Goal: Communication & Community: Answer question/provide support

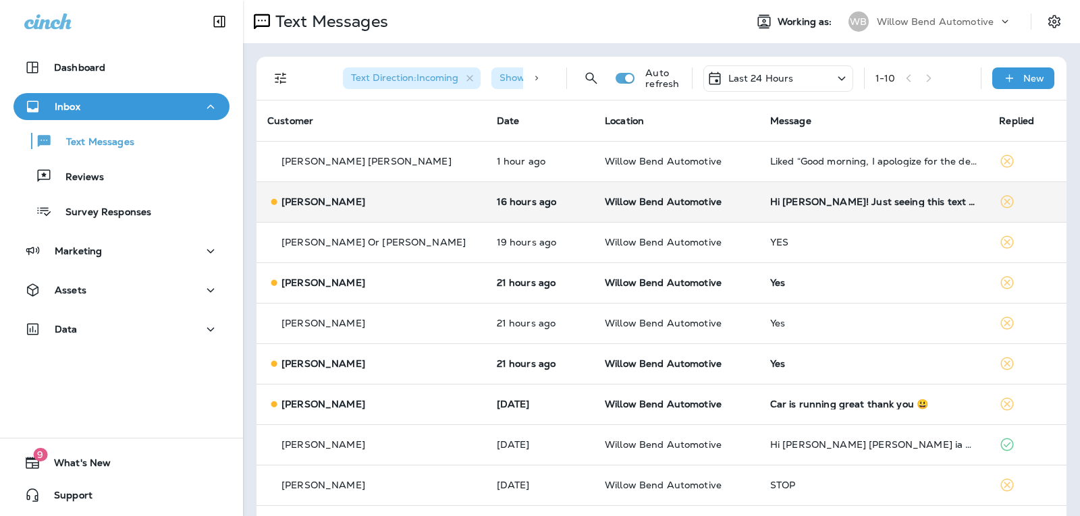
click at [843, 199] on div "Hi [PERSON_NAME]! Just seeing this text about the discounted labor promotion. I…" at bounding box center [874, 201] width 208 height 11
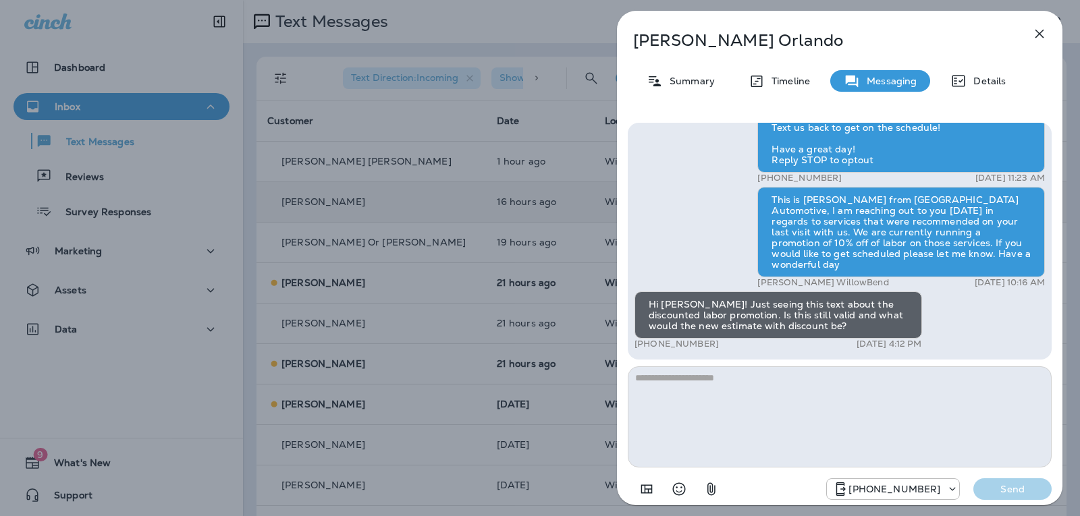
click at [715, 381] on textarea at bounding box center [840, 417] width 424 height 101
type textarea "*"
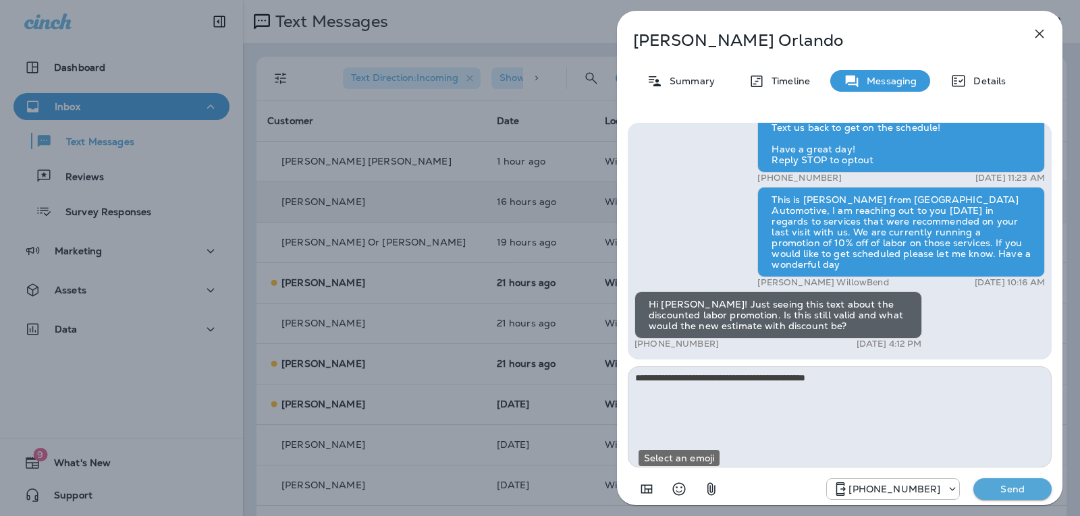
click at [675, 487] on icon "Select an emoji" at bounding box center [679, 489] width 16 height 16
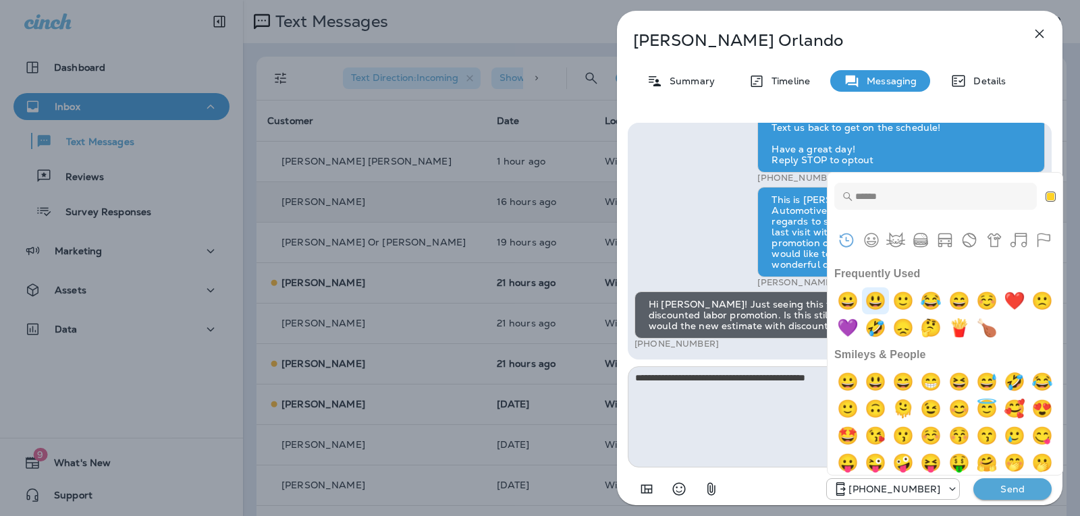
click at [876, 288] on img "smiley" at bounding box center [875, 301] width 27 height 27
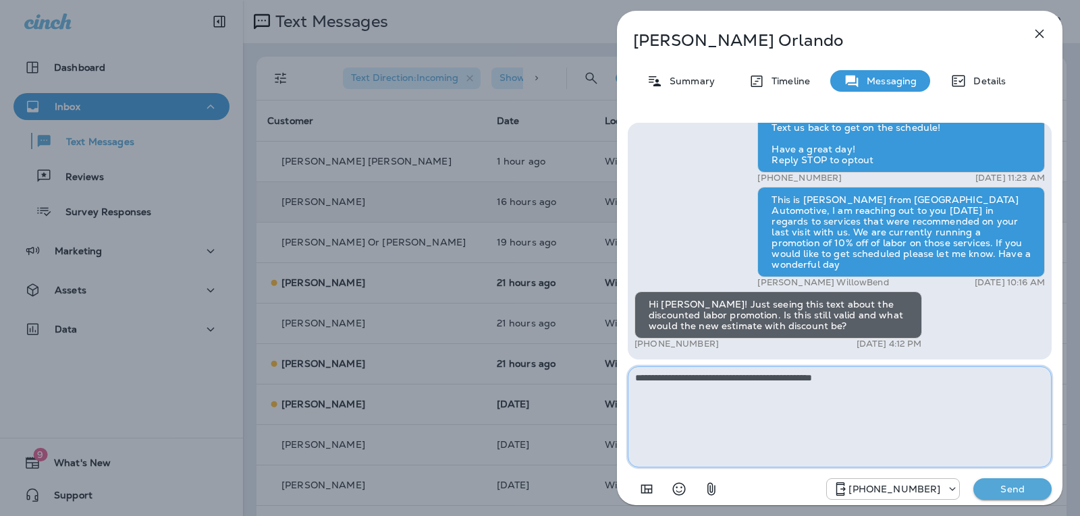
click at [865, 379] on textarea "**********" at bounding box center [840, 417] width 424 height 101
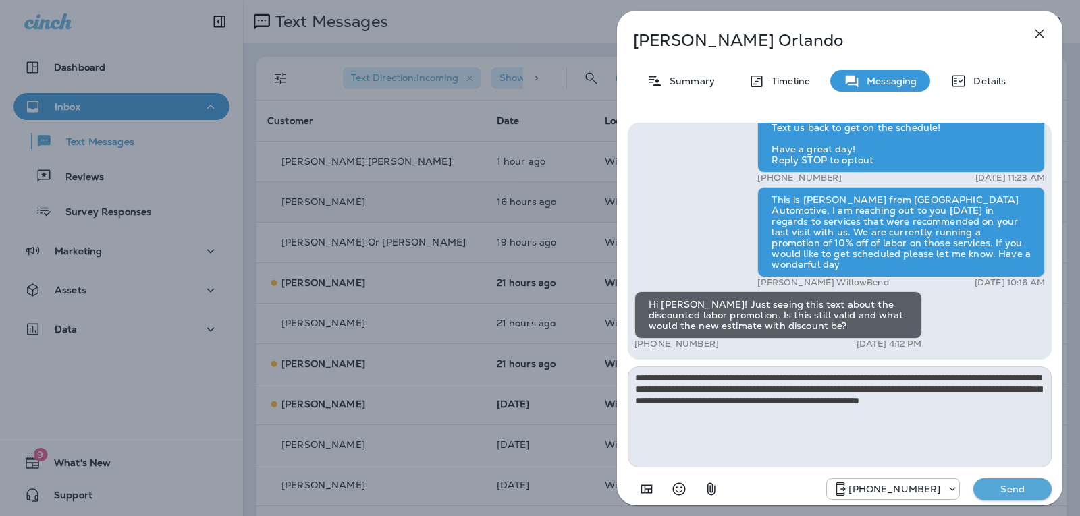
click at [678, 488] on icon "Select an emoji" at bounding box center [679, 489] width 16 height 16
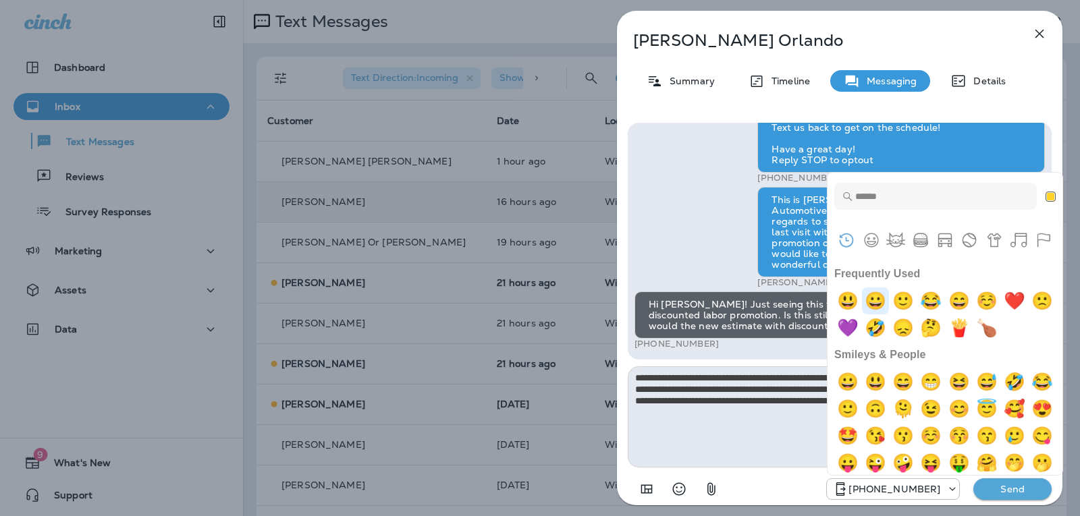
click at [873, 295] on img "grinning" at bounding box center [875, 301] width 27 height 27
type textarea "**********"
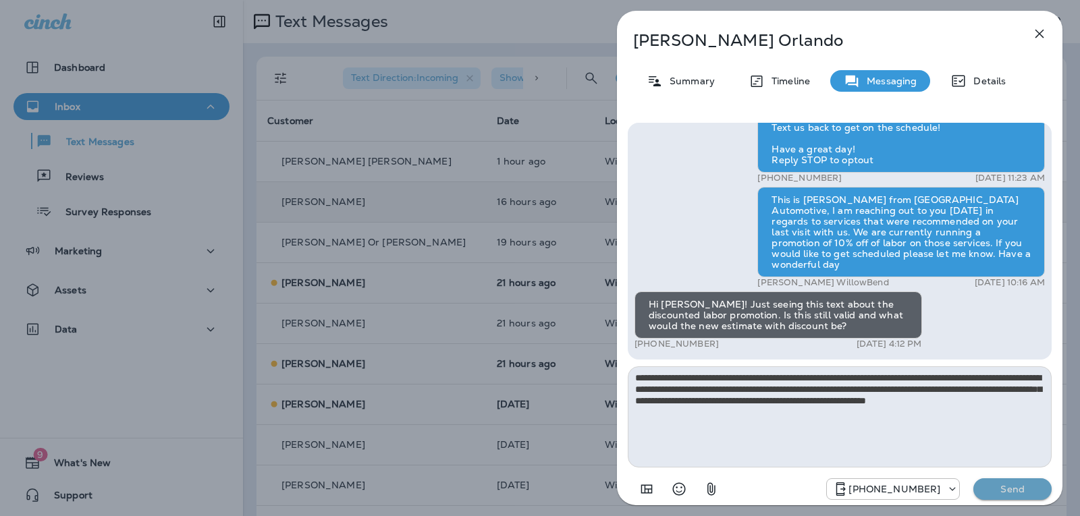
click at [1036, 492] on p "Send" at bounding box center [1012, 489] width 57 height 12
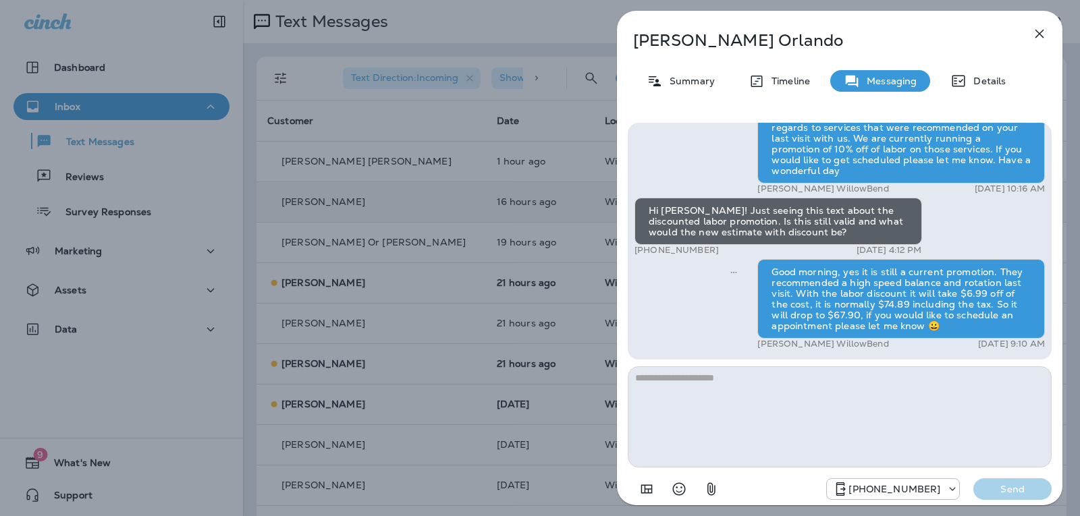
click at [1043, 26] on icon "button" at bounding box center [1040, 34] width 16 height 16
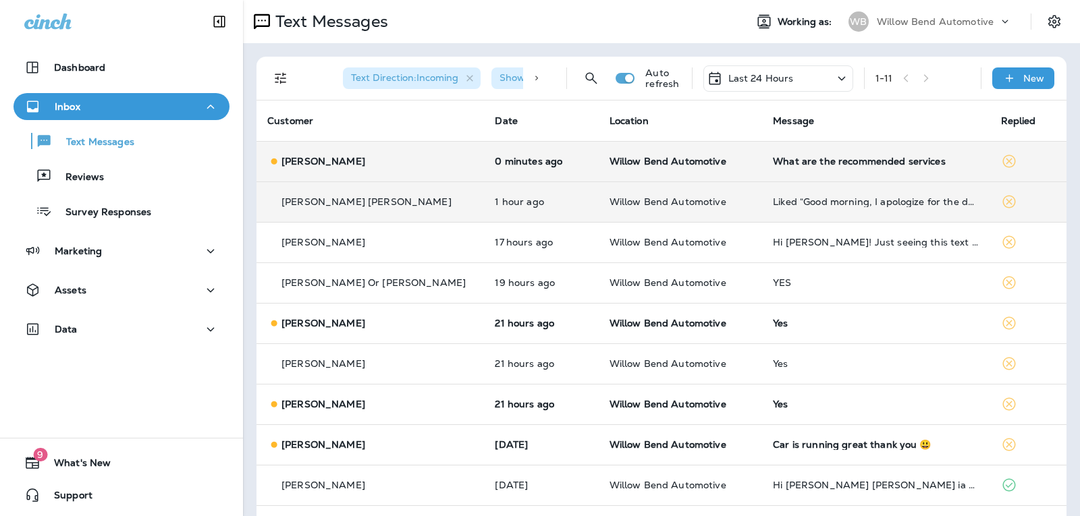
click at [861, 160] on div "What are the recommended services" at bounding box center [876, 161] width 206 height 11
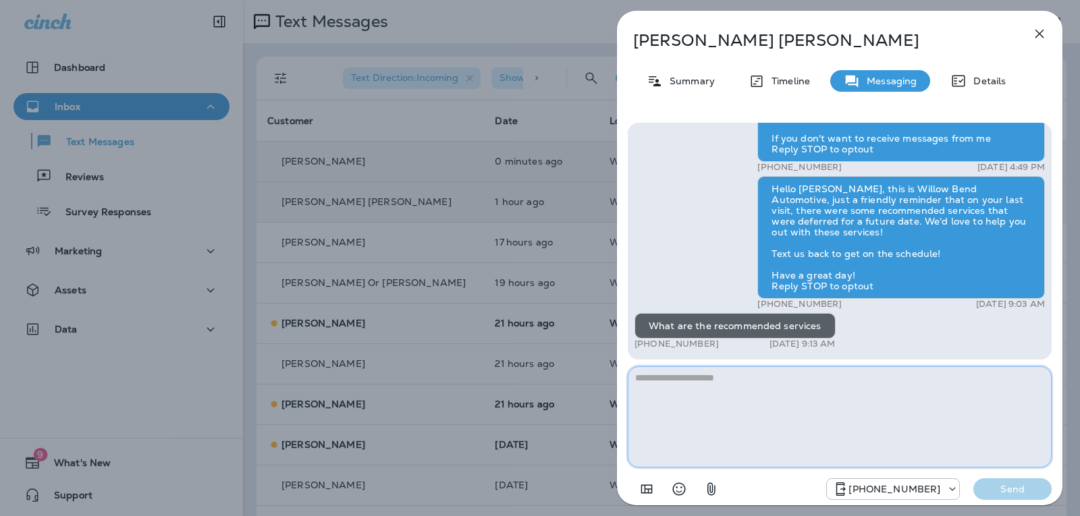
click at [772, 387] on textarea at bounding box center [840, 417] width 424 height 101
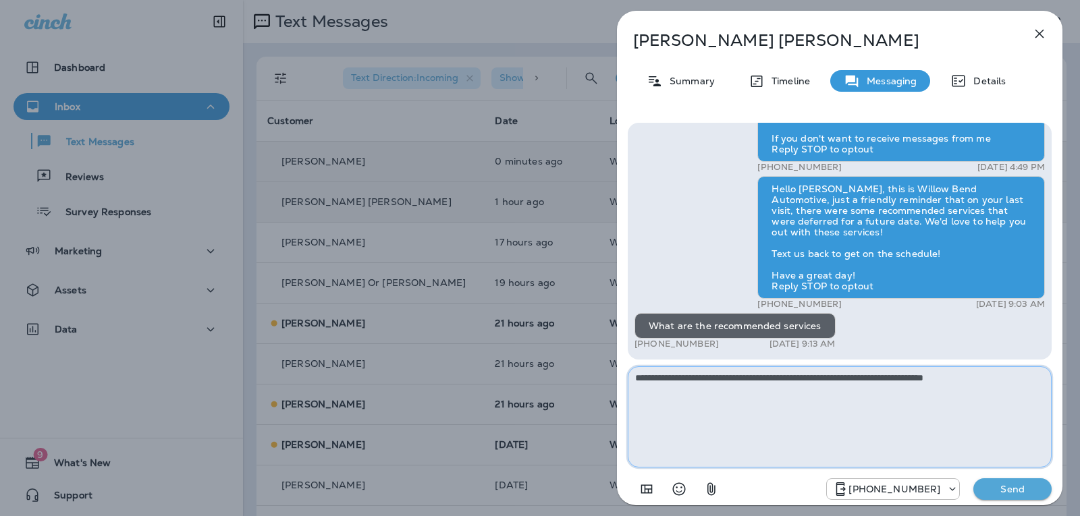
type textarea "**********"
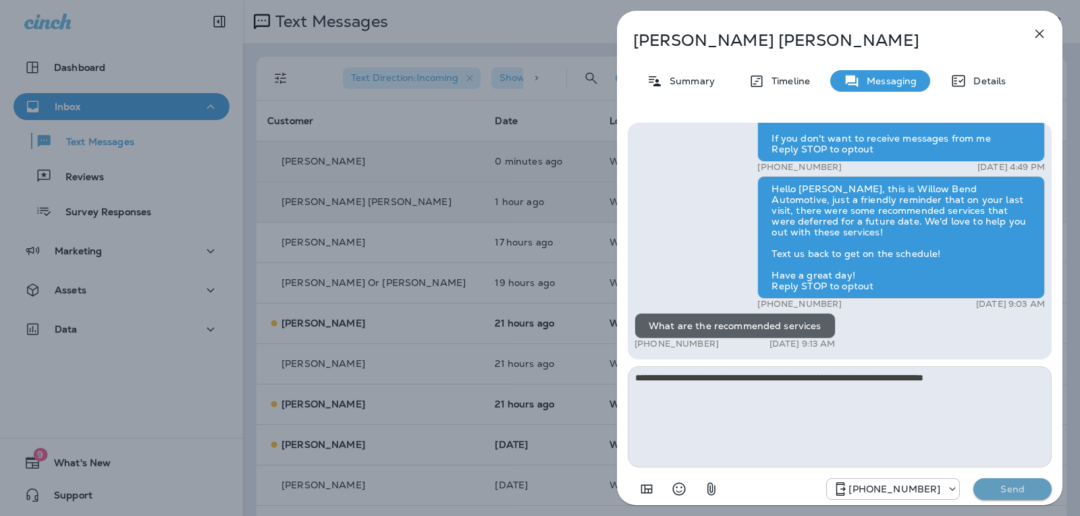
click at [1025, 498] on button "Send" at bounding box center [1013, 490] width 78 height 22
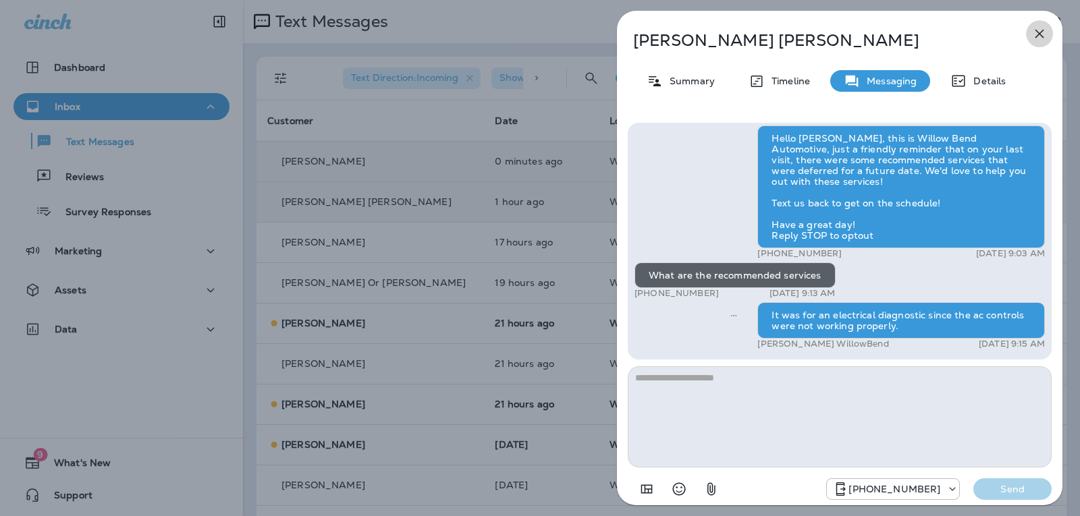
click at [1038, 34] on icon "button" at bounding box center [1040, 34] width 16 height 16
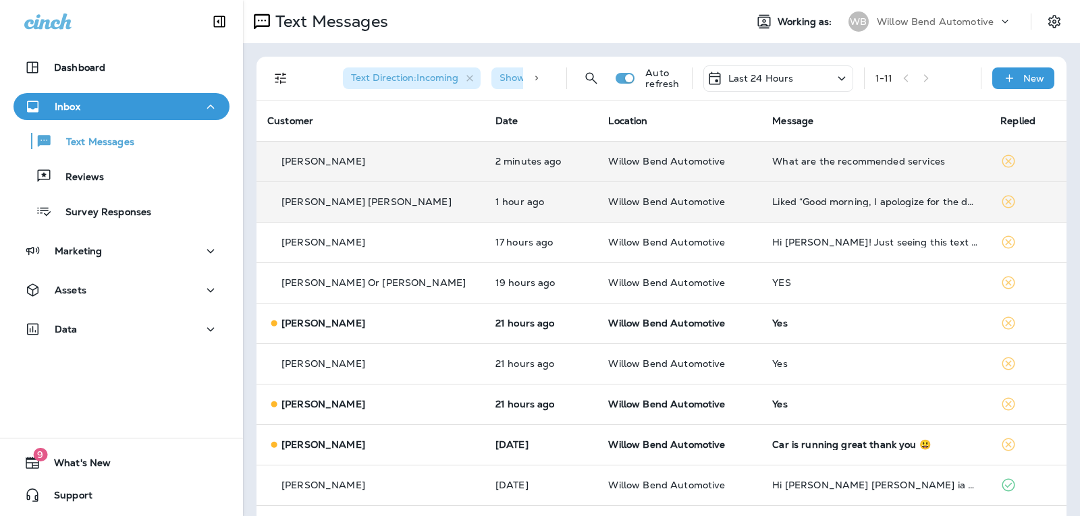
click at [751, 84] on p "Last 24 Hours" at bounding box center [760, 78] width 65 height 11
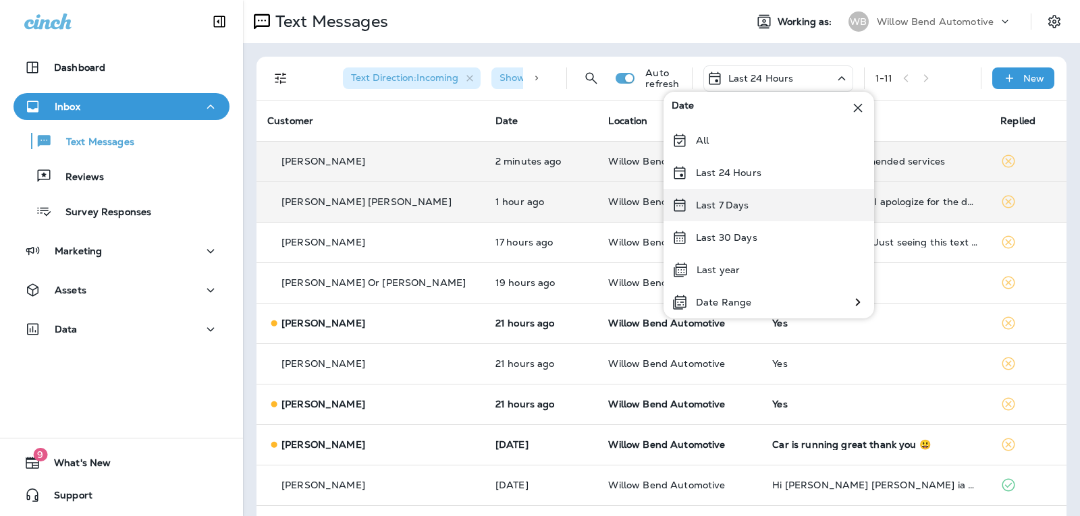
click at [736, 210] on p "Last 7 Days" at bounding box center [722, 205] width 53 height 11
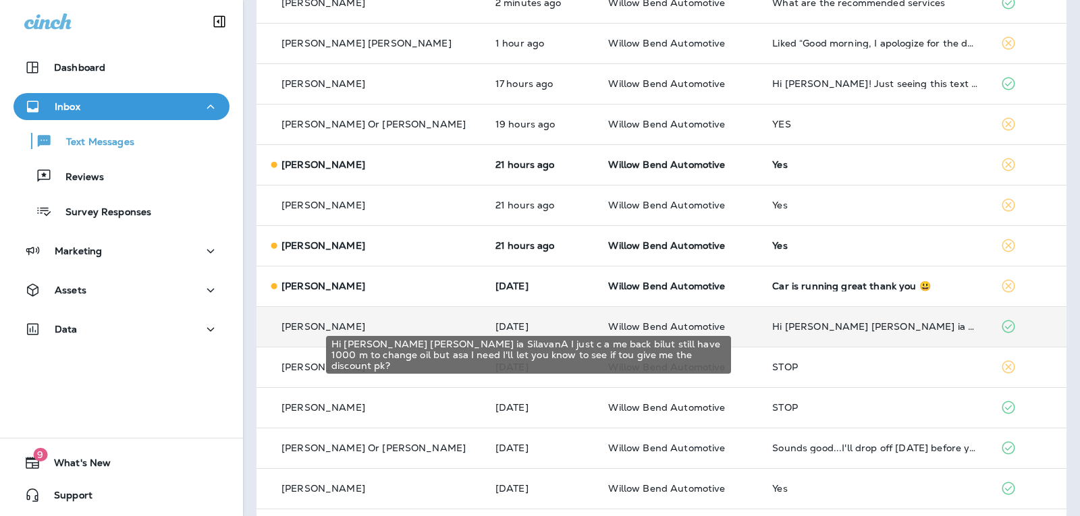
scroll to position [135, 0]
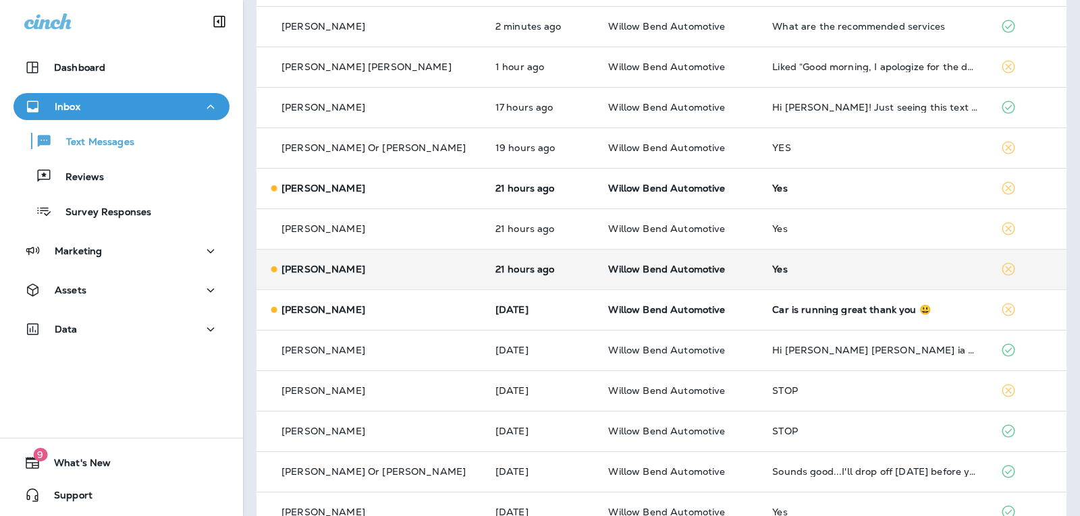
click at [822, 282] on td "Yes" at bounding box center [876, 269] width 228 height 41
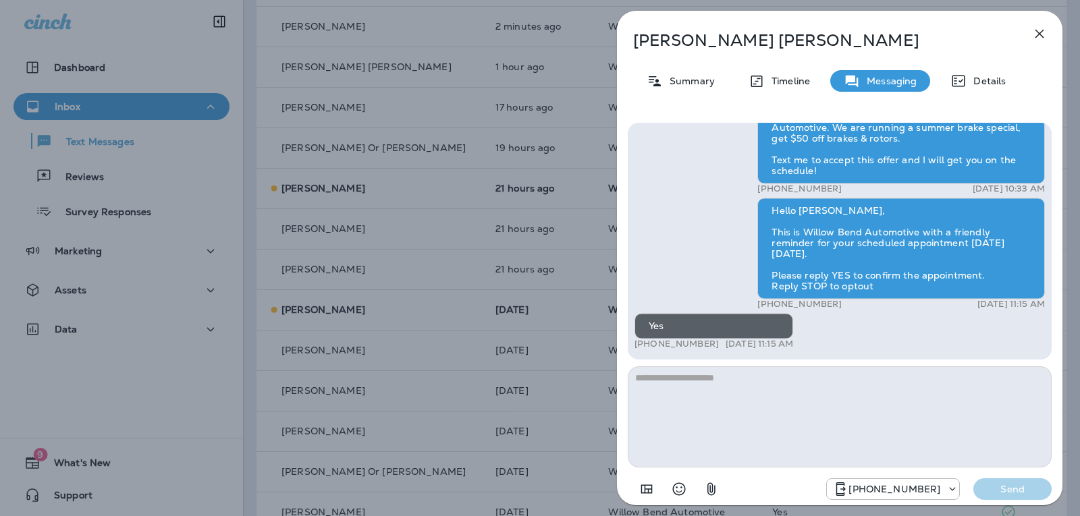
click at [1044, 34] on icon "button" at bounding box center [1040, 34] width 16 height 16
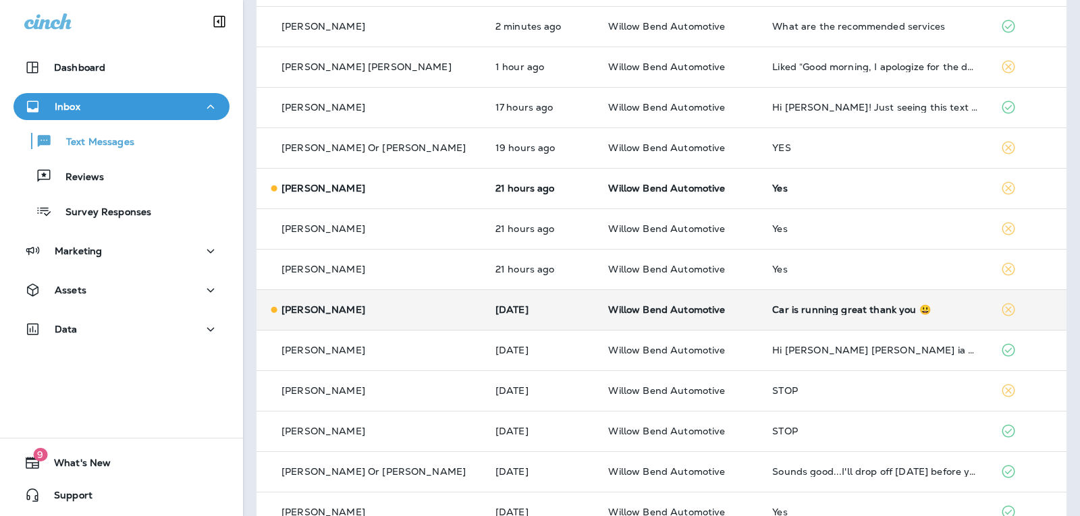
click at [888, 305] on div "Car is running great thank you 😃" at bounding box center [875, 309] width 207 height 11
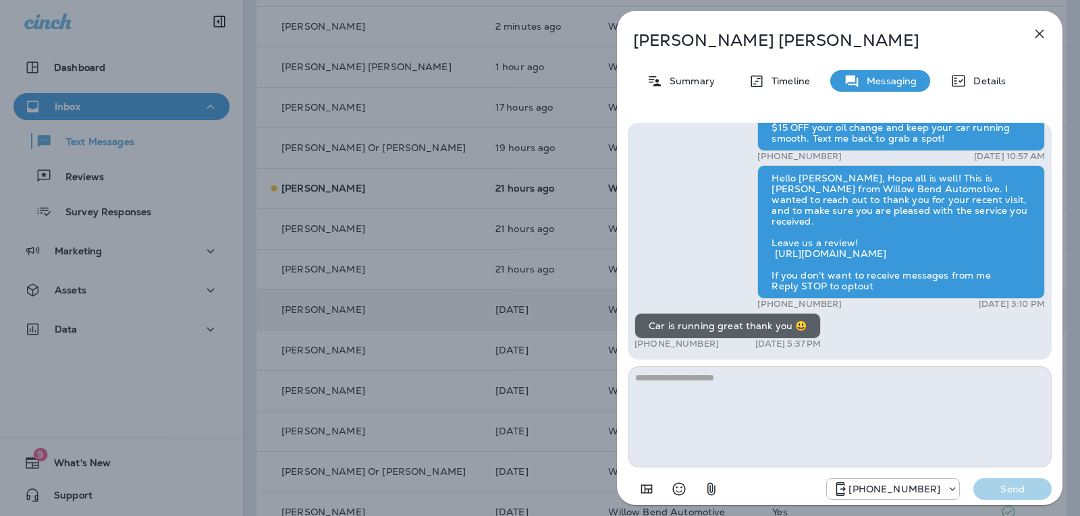
click at [685, 367] on textarea at bounding box center [840, 417] width 424 height 101
click at [683, 386] on textarea at bounding box center [840, 417] width 424 height 101
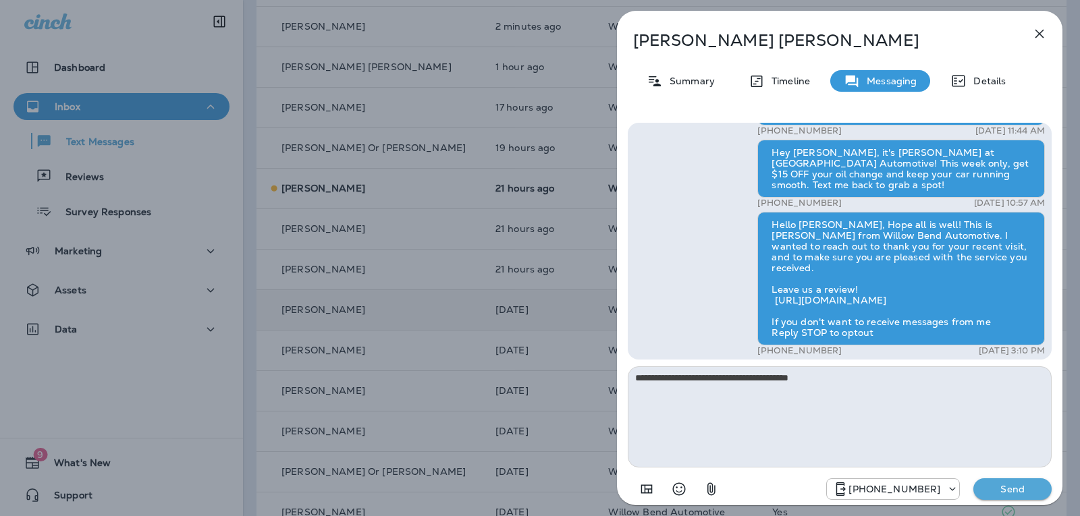
scroll to position [-68, 0]
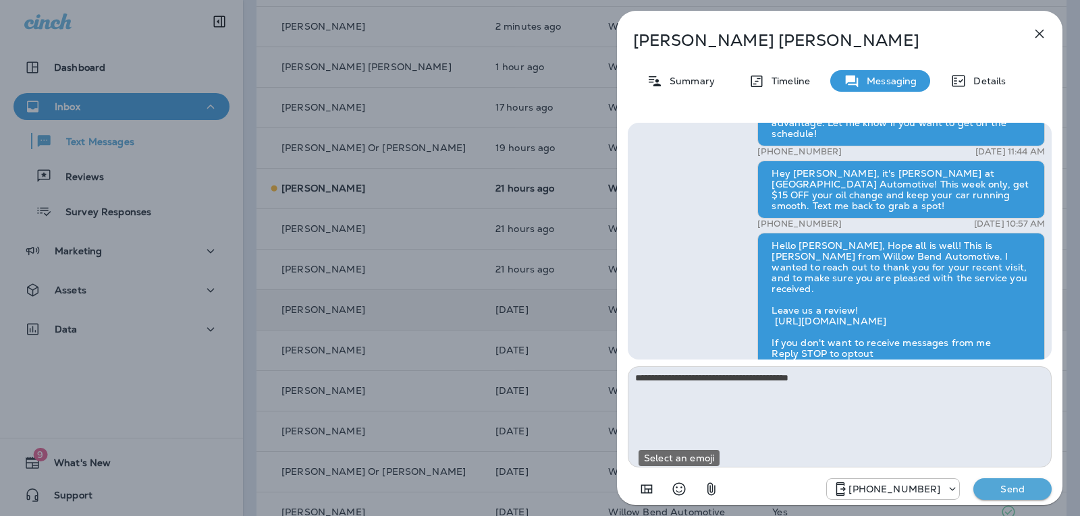
click at [678, 496] on icon "Select an emoji" at bounding box center [679, 489] width 13 height 13
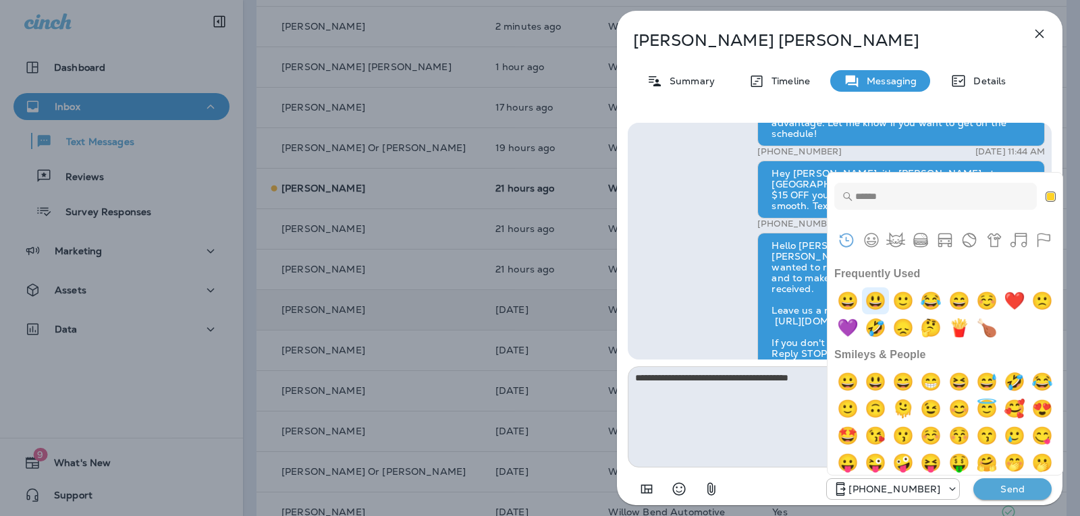
click at [886, 301] on img "smiley" at bounding box center [875, 301] width 27 height 27
type textarea "**********"
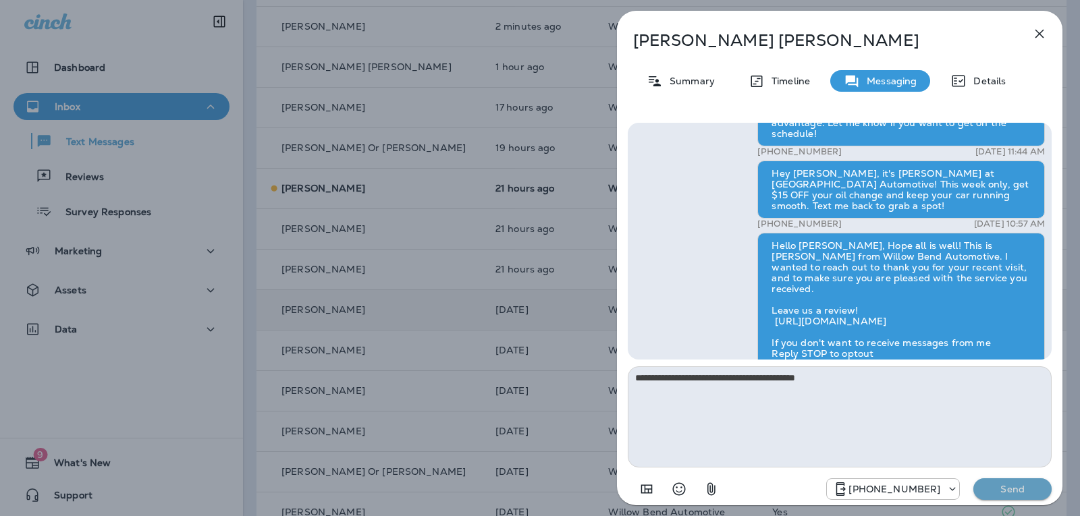
click at [986, 487] on p "Send" at bounding box center [1012, 489] width 57 height 12
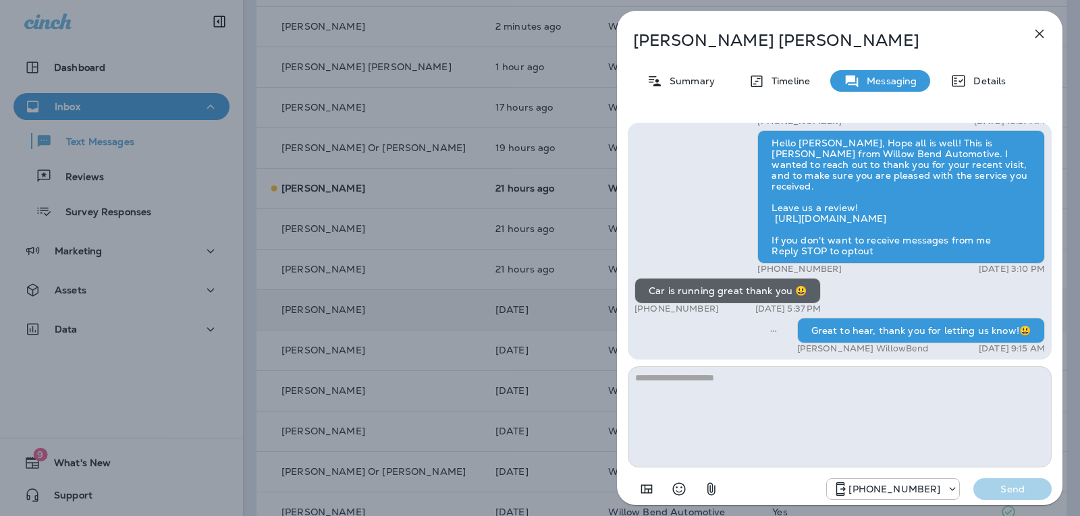
scroll to position [0, 0]
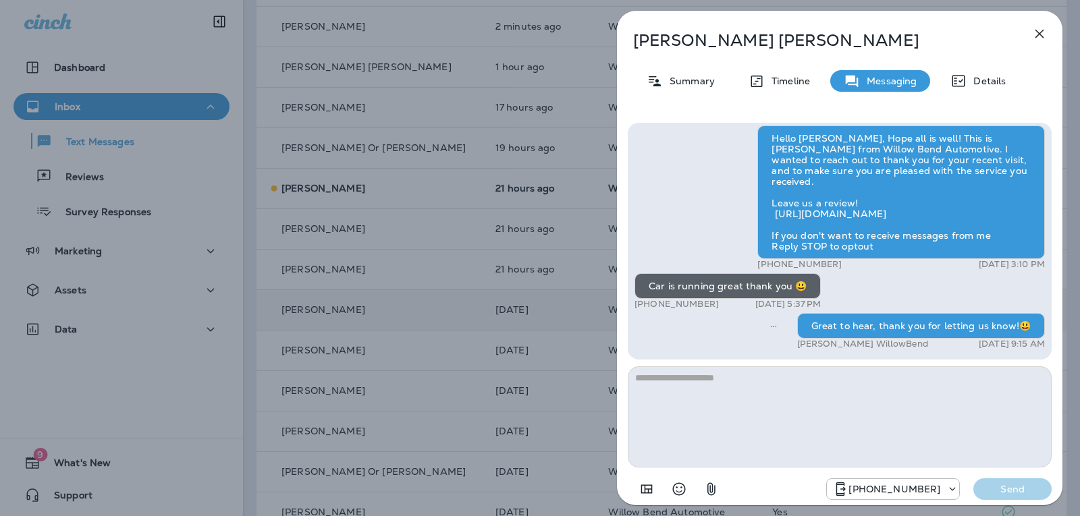
click at [1042, 28] on icon "button" at bounding box center [1040, 34] width 16 height 16
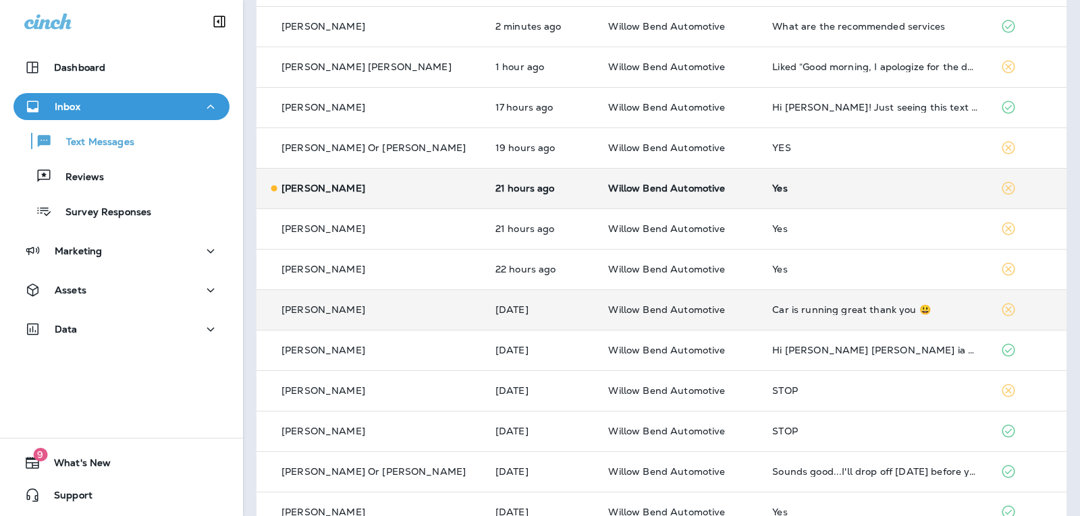
click at [820, 183] on div "Yes" at bounding box center [875, 188] width 207 height 11
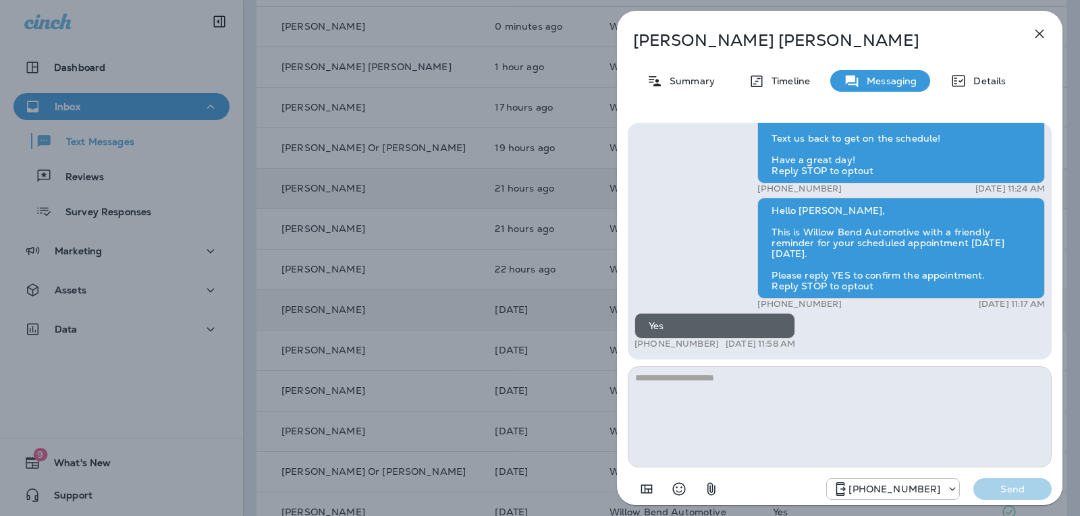
click at [1036, 35] on icon "button" at bounding box center [1040, 34] width 16 height 16
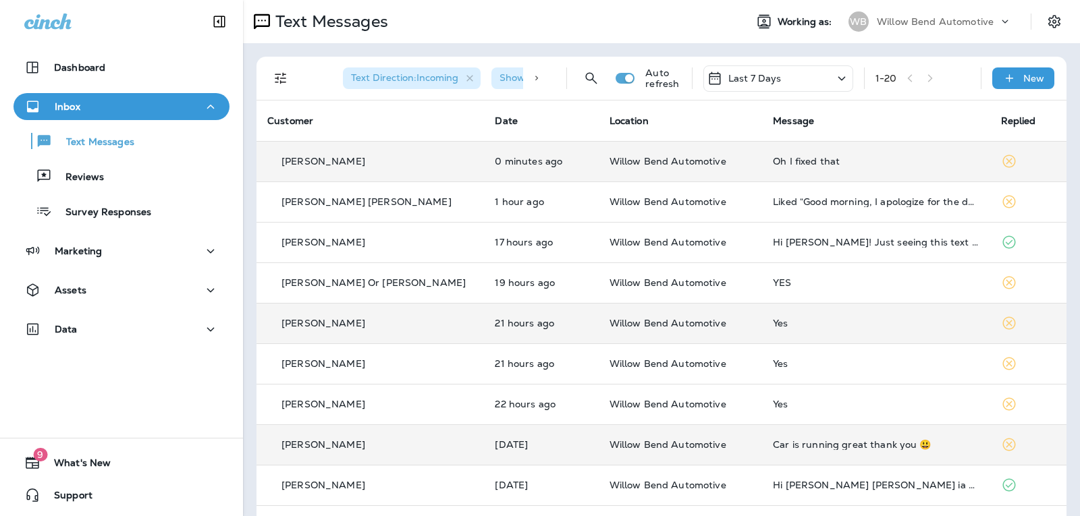
click at [896, 176] on td "Oh I fixed that" at bounding box center [876, 161] width 228 height 41
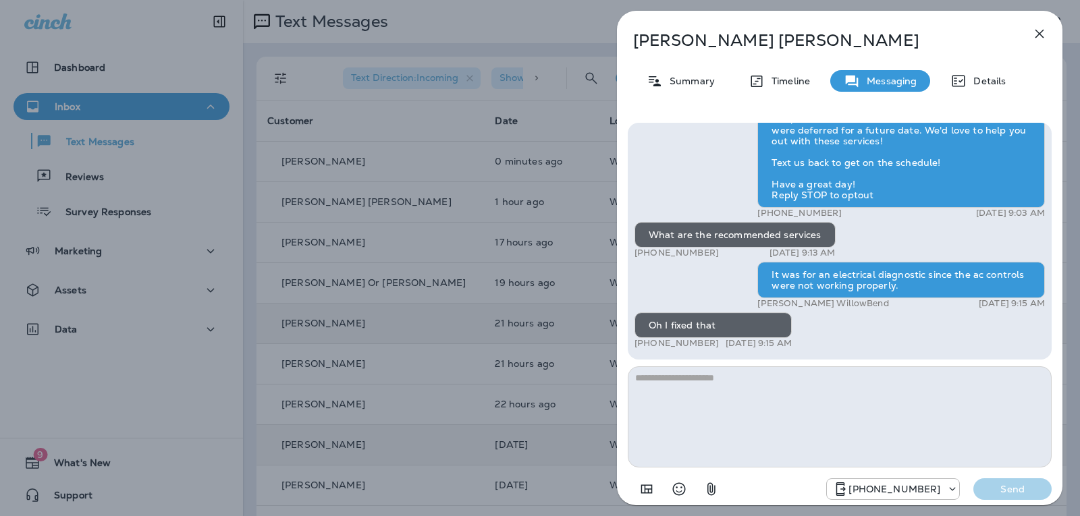
click at [797, 386] on textarea at bounding box center [840, 417] width 424 height 101
type textarea "*"
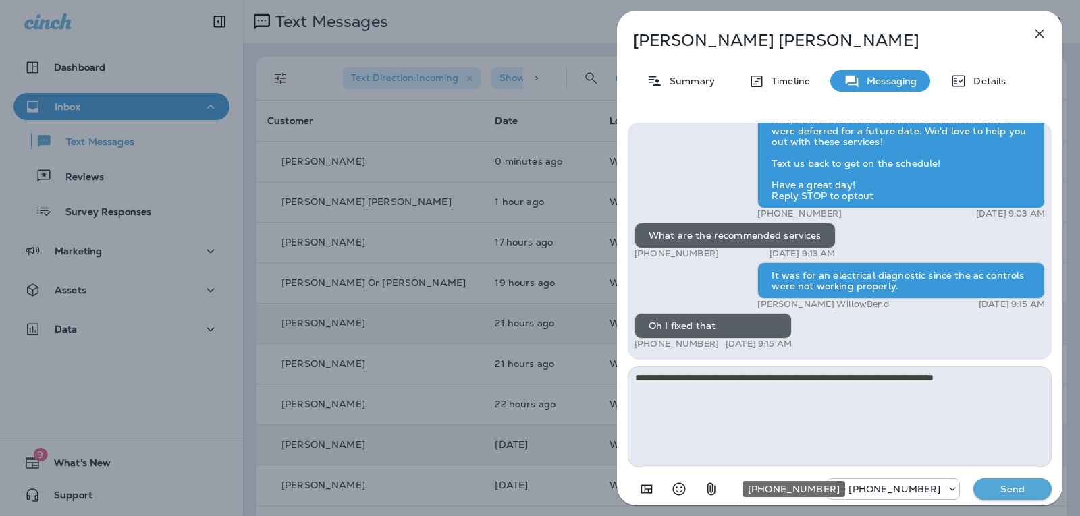
type textarea "**********"
click at [988, 490] on p "Send" at bounding box center [1012, 489] width 57 height 12
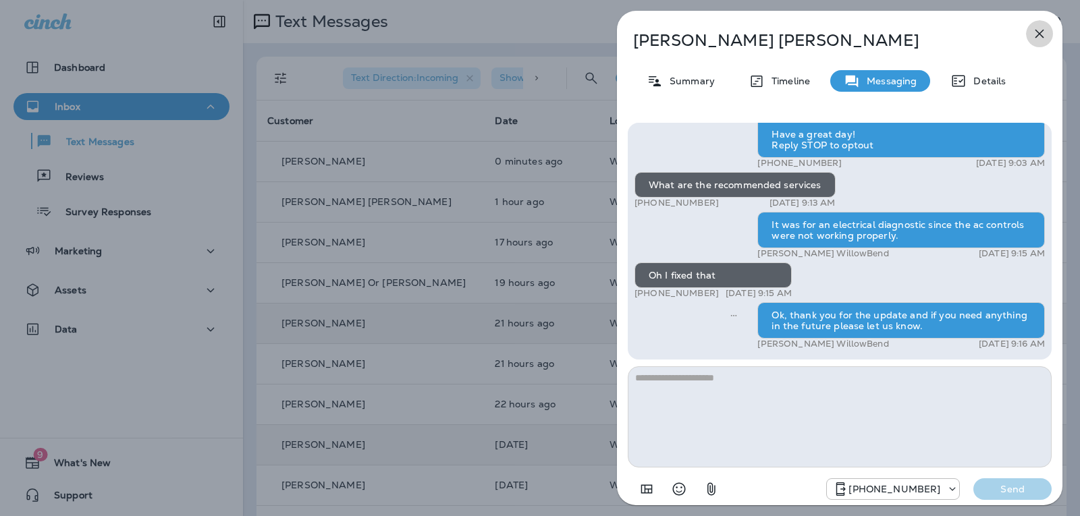
click at [1044, 35] on icon "button" at bounding box center [1040, 34] width 16 height 16
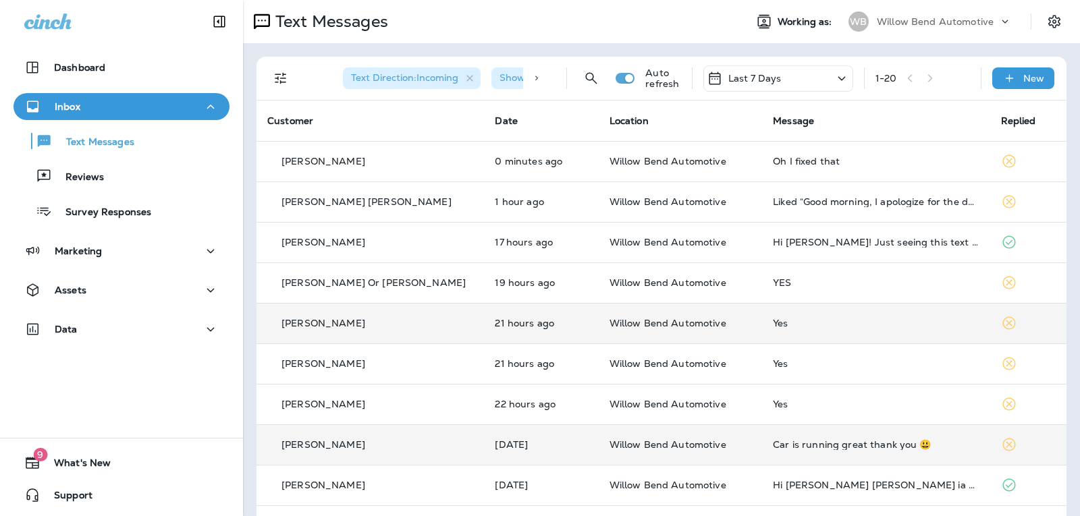
click at [766, 80] on p "Last 7 Days" at bounding box center [754, 78] width 53 height 11
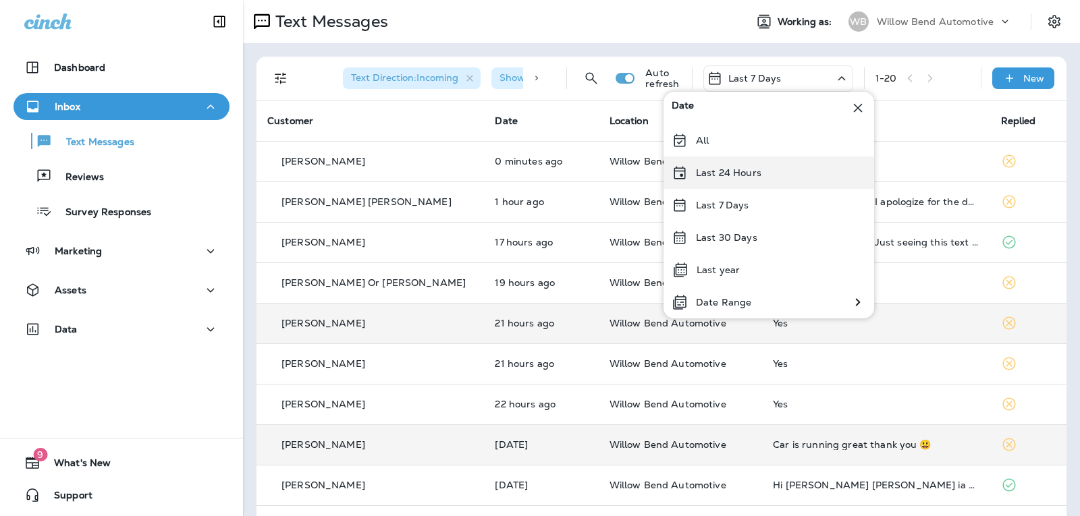
click at [760, 169] on p "Last 24 Hours" at bounding box center [728, 172] width 65 height 11
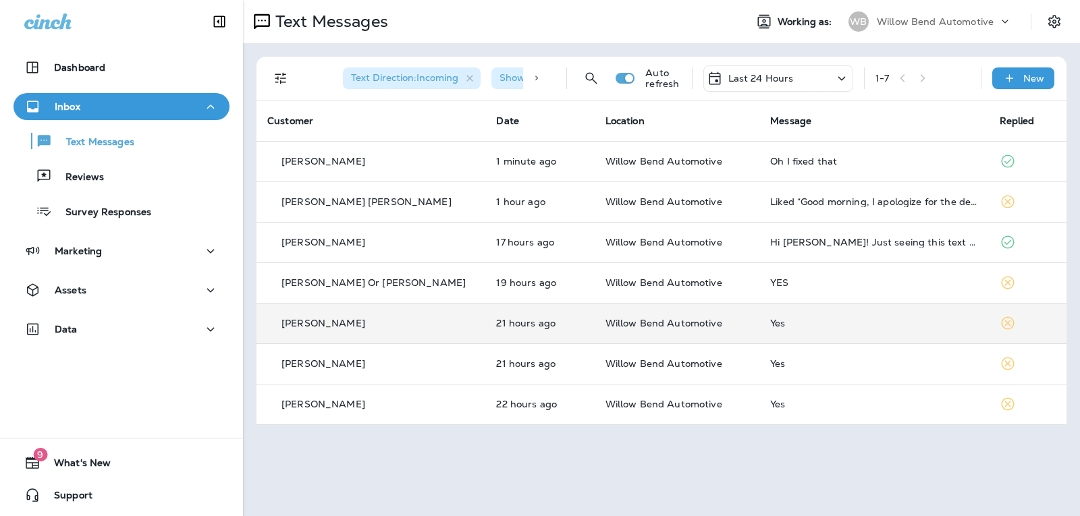
click at [841, 321] on div "Yes" at bounding box center [873, 323] width 207 height 11
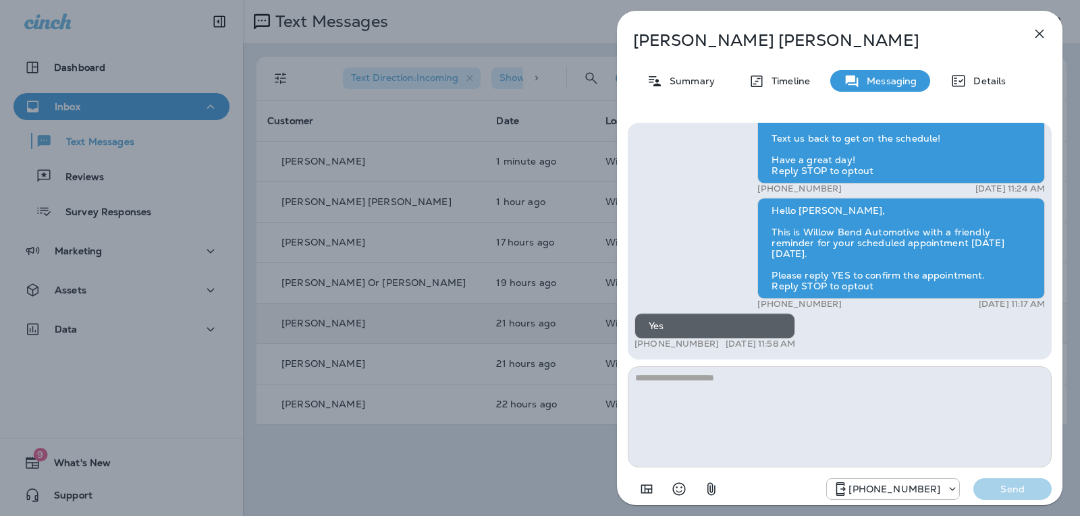
click at [733, 388] on textarea at bounding box center [840, 417] width 424 height 101
type textarea "**********"
click at [1033, 494] on p "Send" at bounding box center [1012, 489] width 57 height 12
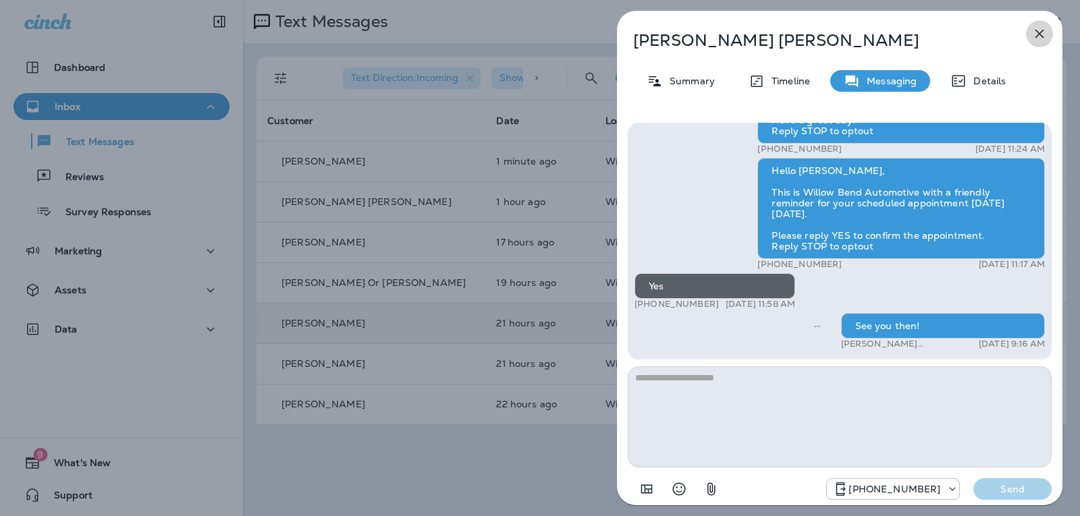
click at [1036, 36] on icon "button" at bounding box center [1040, 34] width 16 height 16
